Goal: Transaction & Acquisition: Purchase product/service

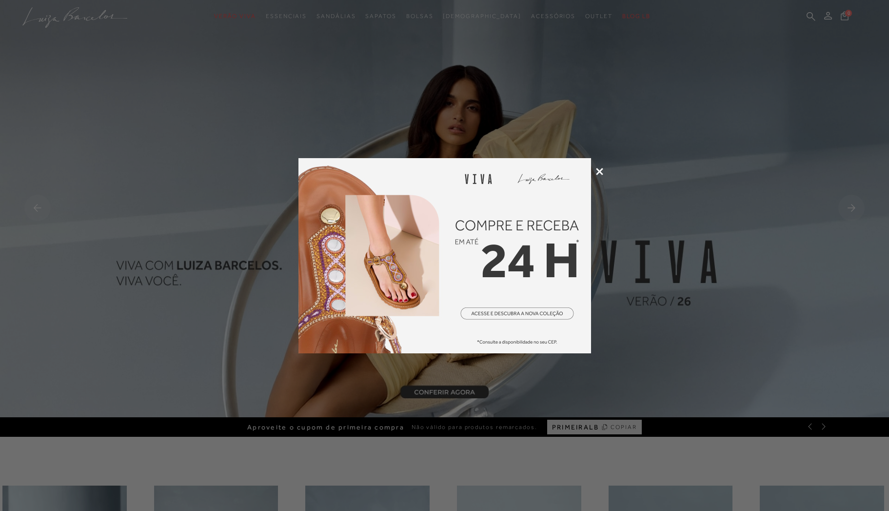
click at [594, 170] on div at bounding box center [444, 255] width 889 height 511
click at [600, 171] on icon at bounding box center [599, 171] width 7 height 7
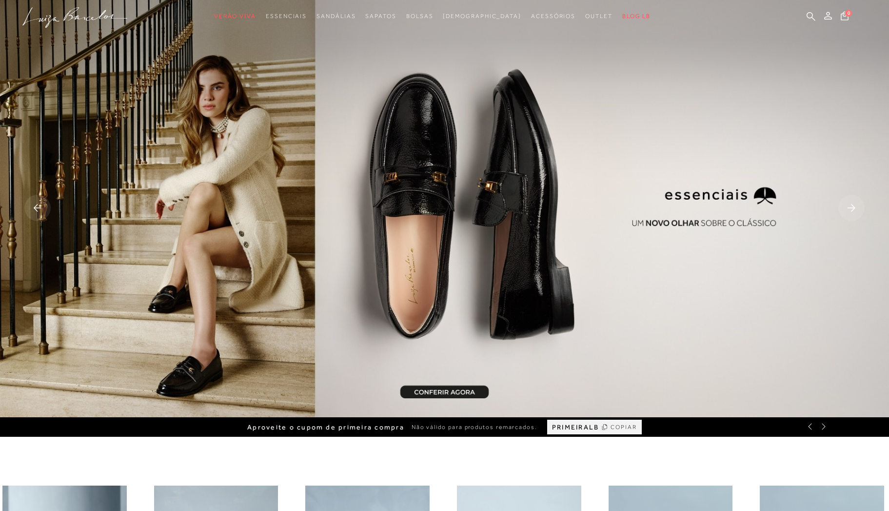
click at [807, 423] on icon at bounding box center [810, 426] width 8 height 8
click at [39, 206] on rect at bounding box center [37, 208] width 26 height 26
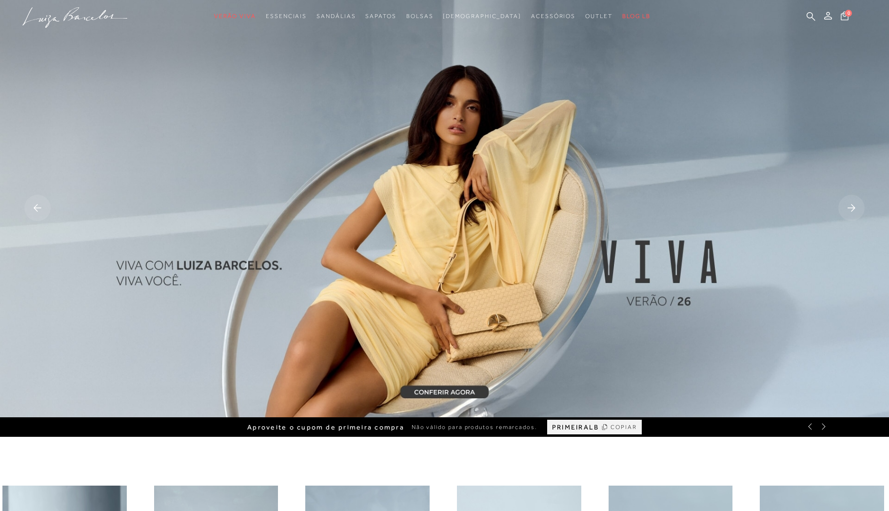
click at [346, 228] on img at bounding box center [444, 208] width 889 height 417
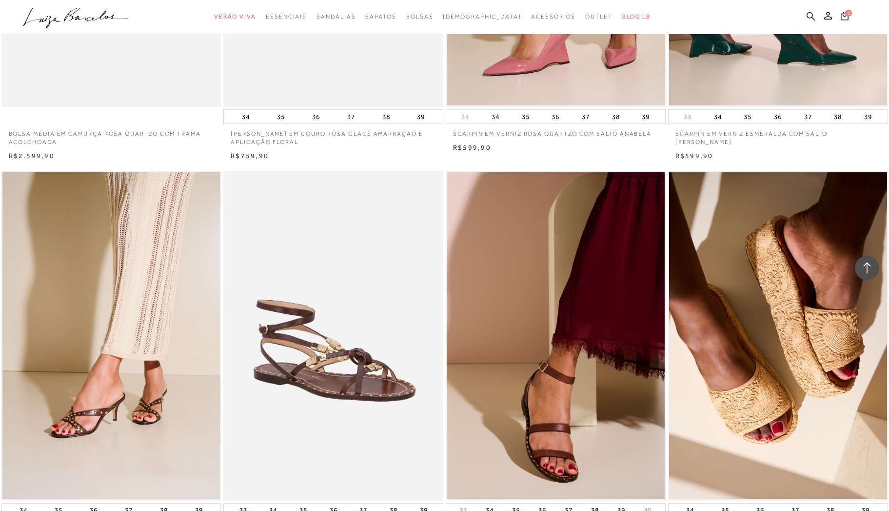
scroll to position [1303, 0]
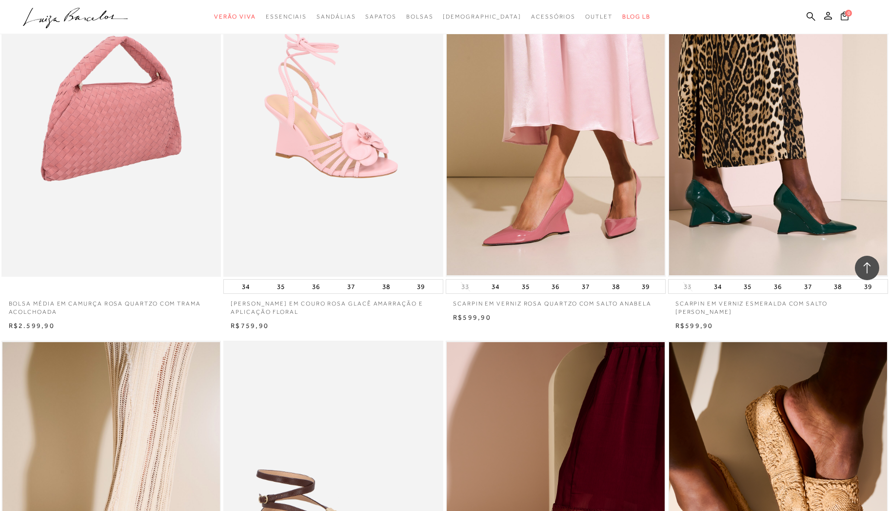
click at [140, 180] on img at bounding box center [111, 112] width 219 height 330
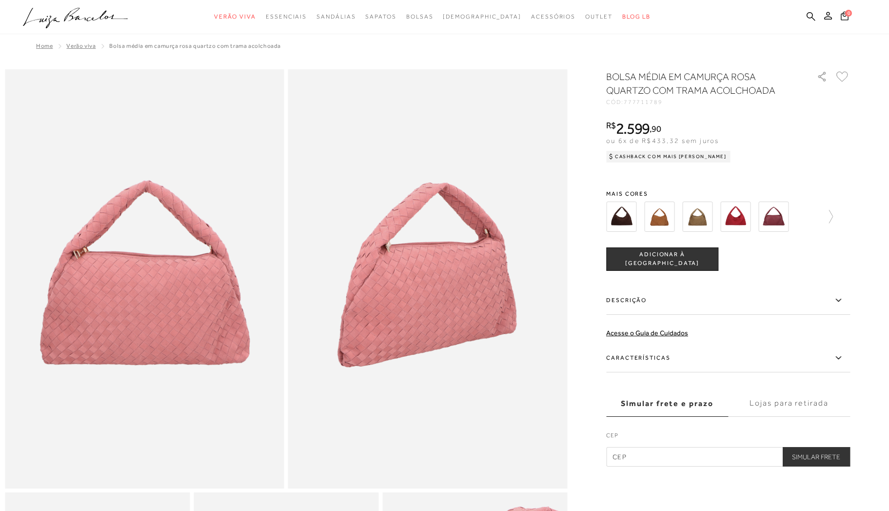
click at [702, 217] on img at bounding box center [697, 216] width 30 height 30
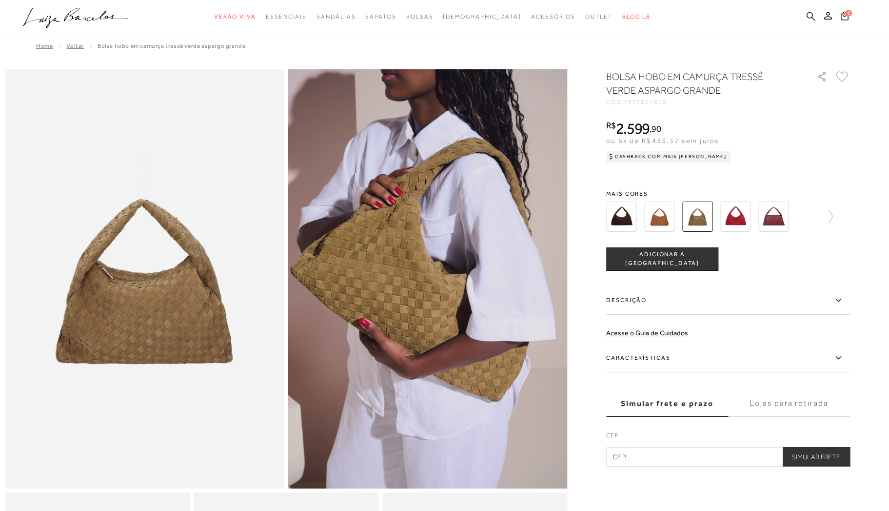
click at [743, 212] on img at bounding box center [735, 216] width 30 height 30
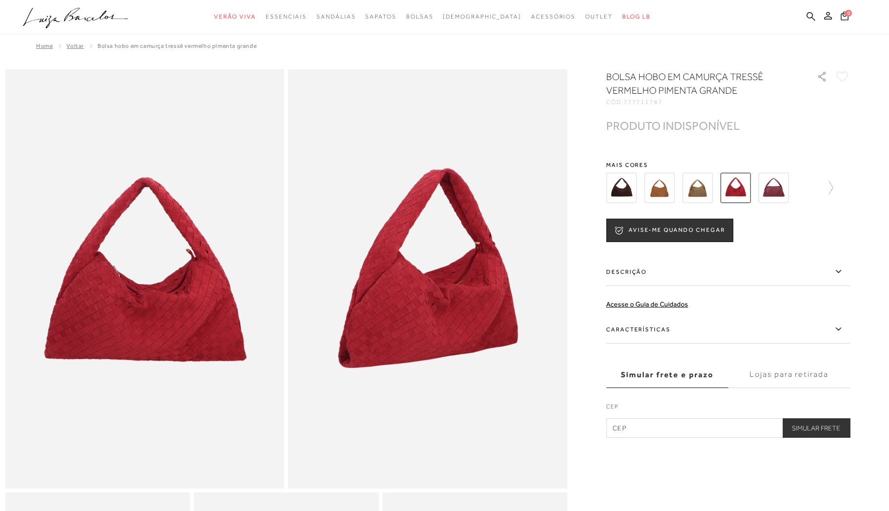
click at [784, 192] on img at bounding box center [773, 188] width 30 height 30
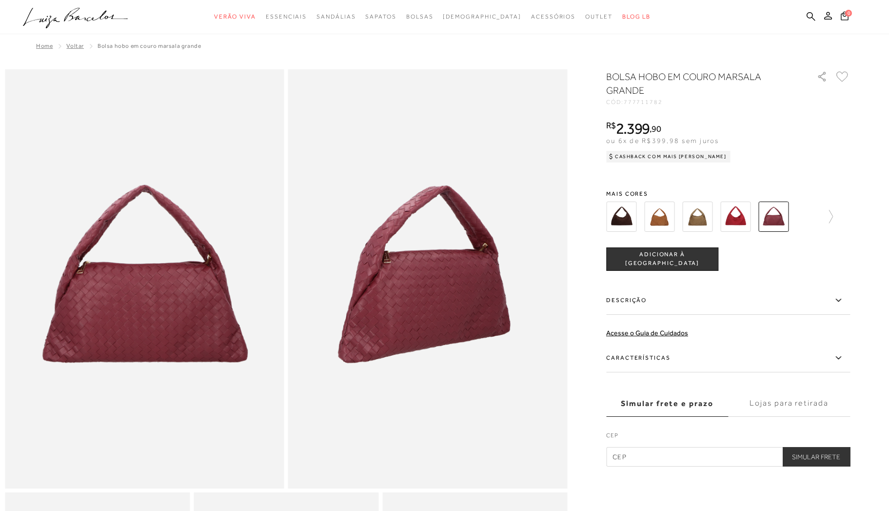
click at [620, 221] on img at bounding box center [621, 216] width 30 height 30
click at [620, 220] on img at bounding box center [621, 216] width 30 height 30
